Goal: Navigation & Orientation: Find specific page/section

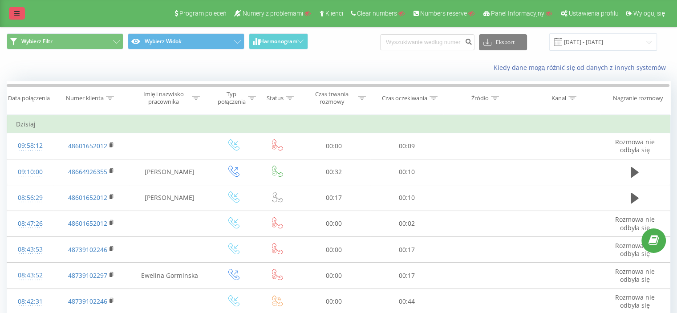
click at [18, 8] on link at bounding box center [17, 13] width 16 height 12
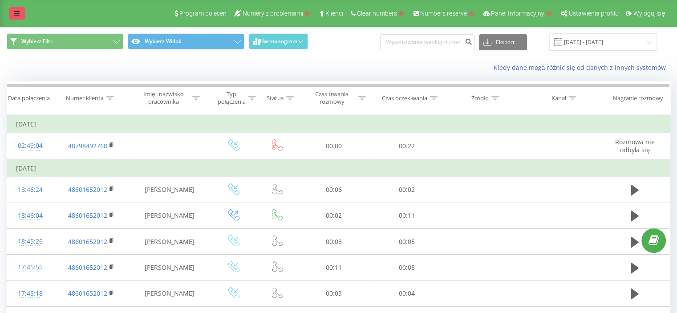
click at [20, 13] on link at bounding box center [17, 13] width 16 height 12
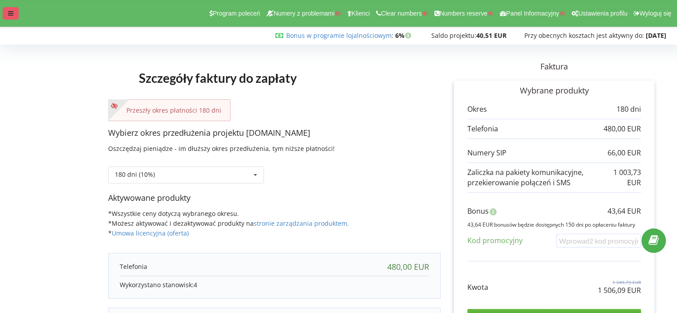
click at [12, 11] on icon at bounding box center [10, 13] width 5 height 6
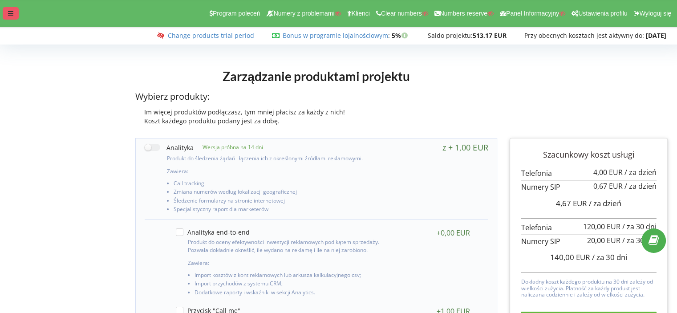
click at [7, 19] on div at bounding box center [11, 13] width 16 height 12
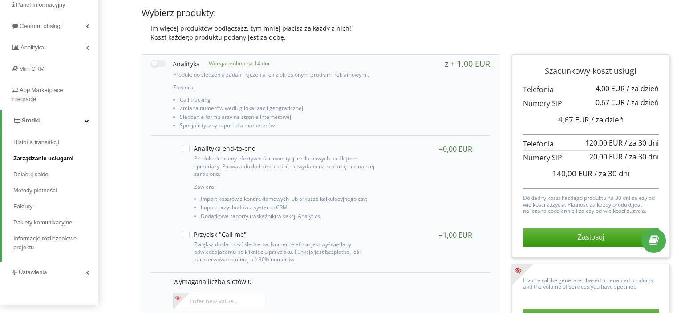
scroll to position [178, 0]
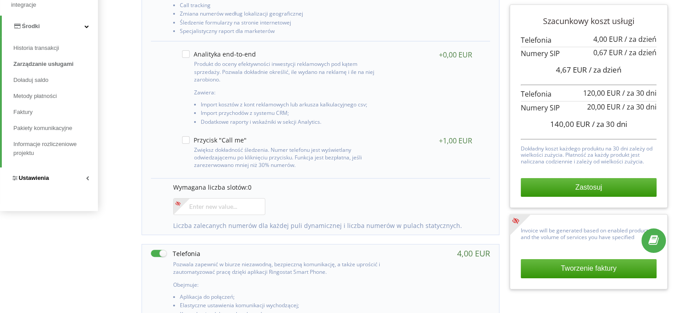
click at [21, 177] on span "Ustawienia" at bounding box center [34, 177] width 30 height 7
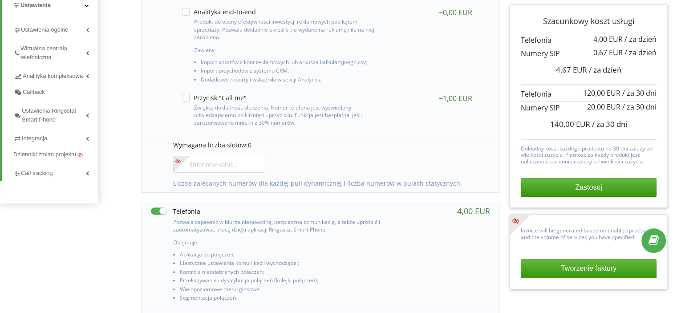
scroll to position [222, 0]
click at [44, 173] on span "Call tracking" at bounding box center [38, 170] width 35 height 9
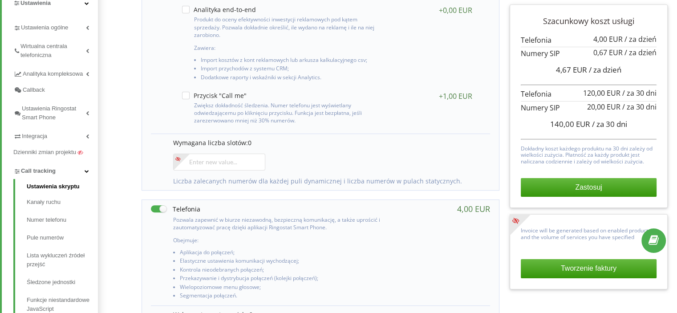
click at [61, 185] on link "Ustawienia skryptu" at bounding box center [62, 187] width 71 height 11
